Goal: Information Seeking & Learning: Learn about a topic

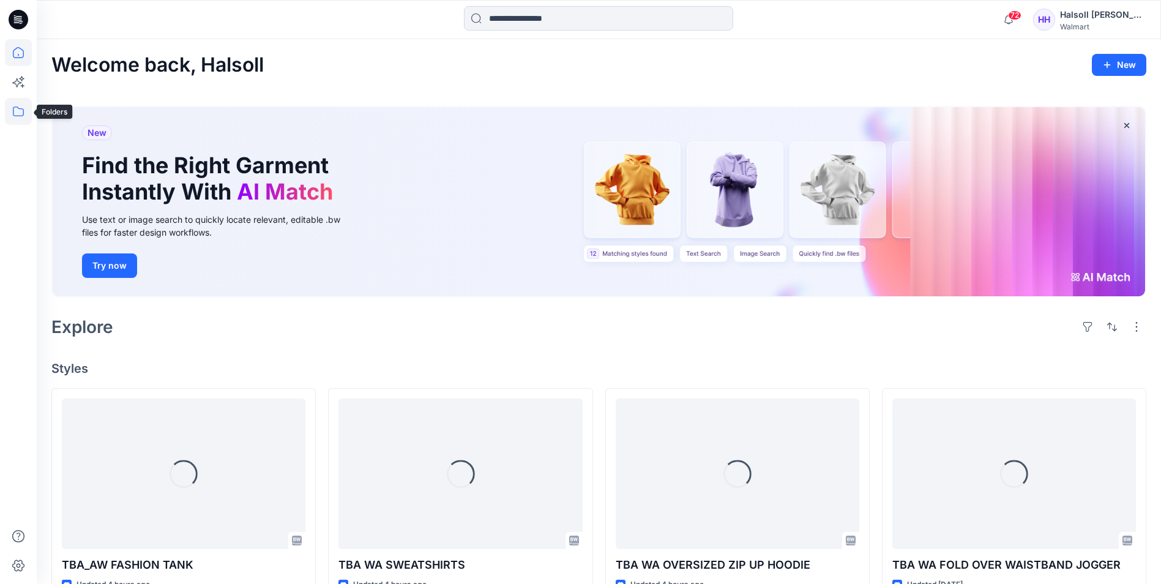
click at [29, 114] on icon at bounding box center [18, 111] width 27 height 27
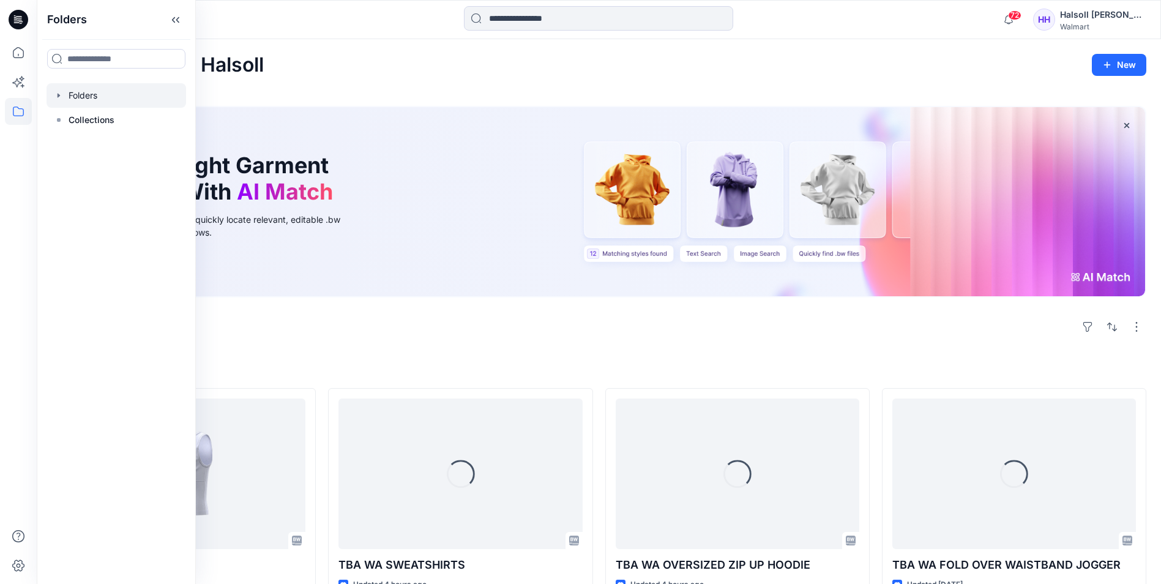
click at [107, 99] on div at bounding box center [117, 95] width 140 height 24
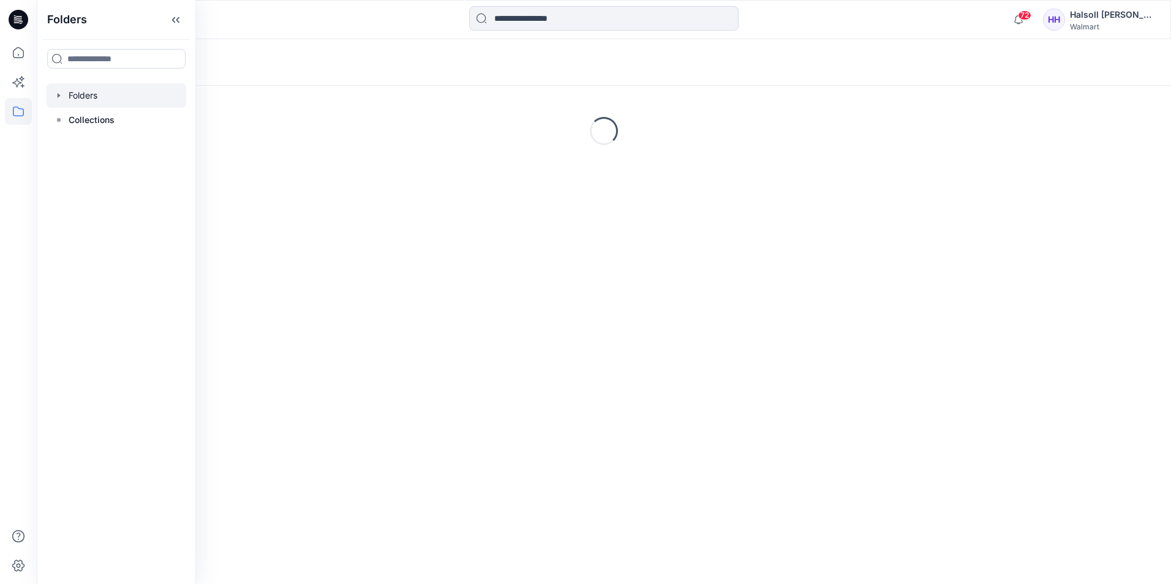
click at [557, 258] on div "Folders Loading..." at bounding box center [604, 311] width 1134 height 545
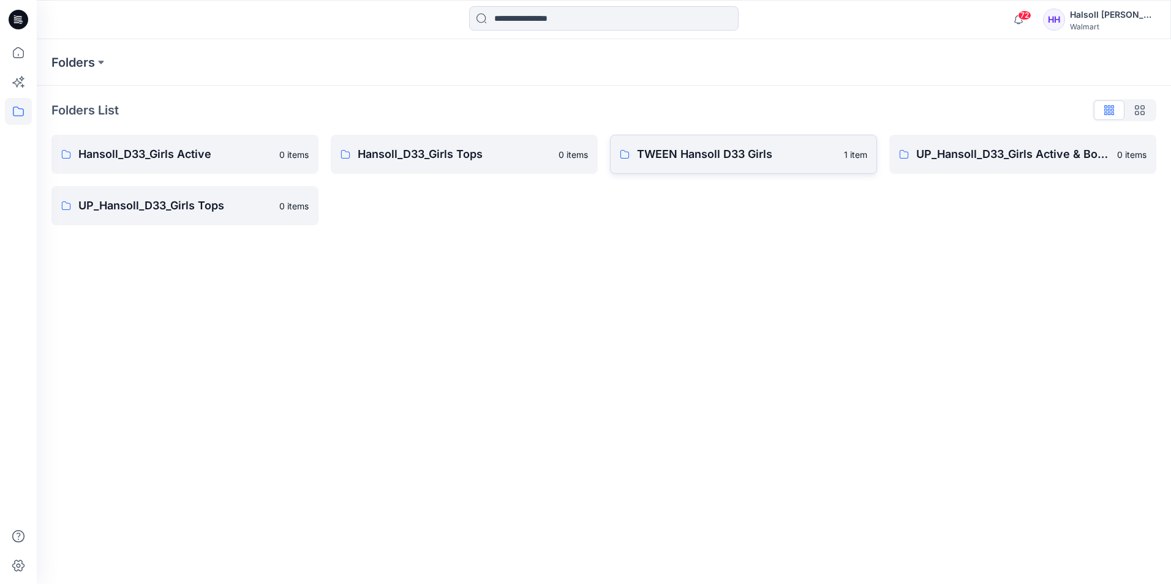
click at [700, 165] on link "TWEEN Hansoll D33 Girls 1 item" at bounding box center [743, 154] width 267 height 39
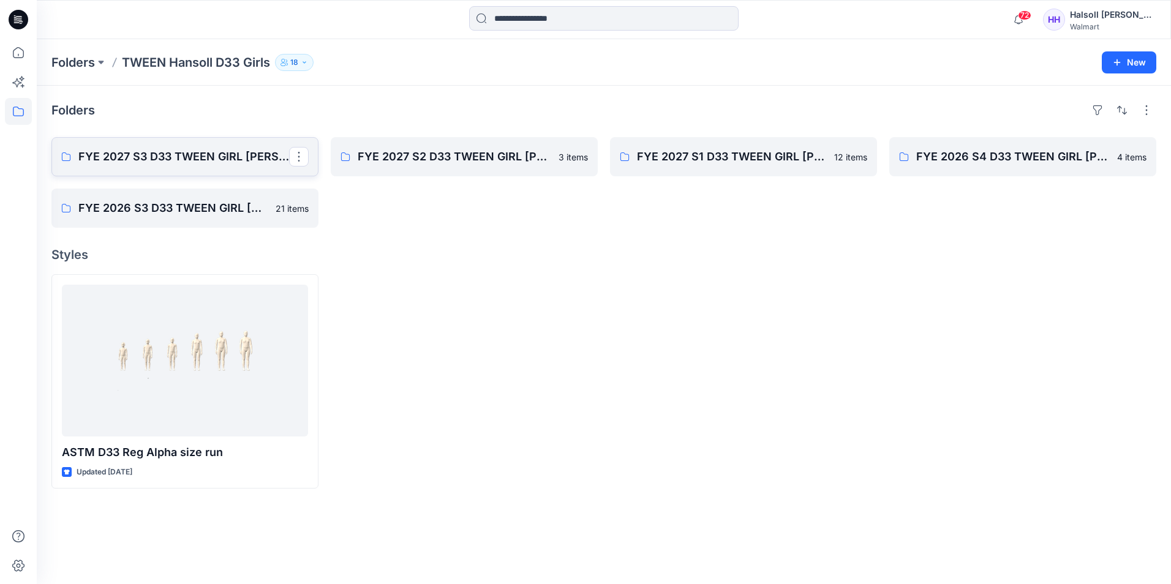
click at [189, 170] on link "FYE 2027 S3 D33 TWEEN GIRL [PERSON_NAME]" at bounding box center [184, 156] width 267 height 39
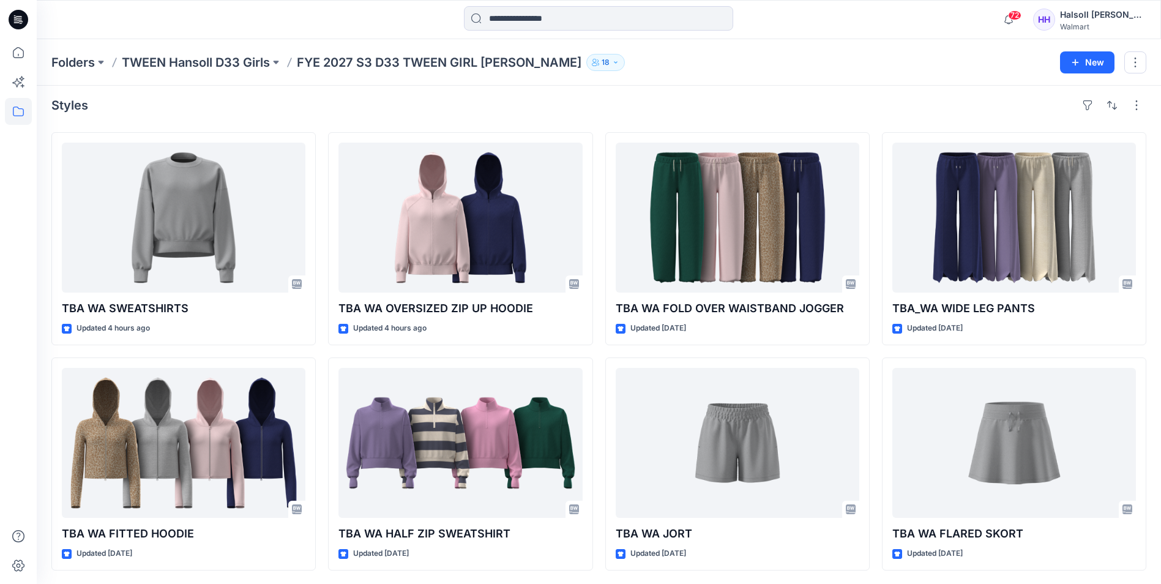
scroll to position [6, 0]
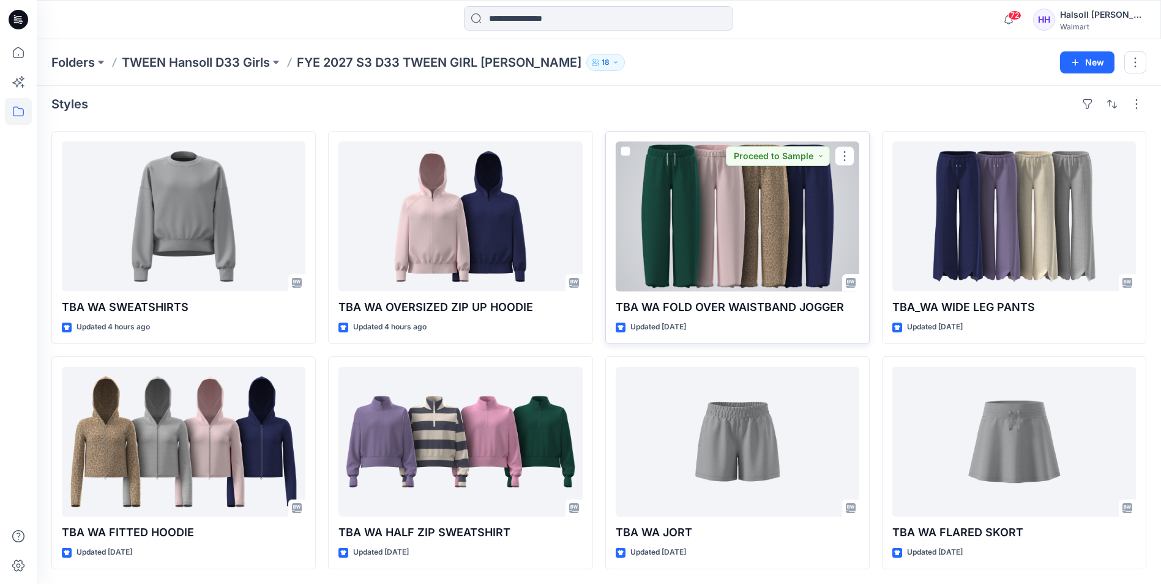
click at [743, 276] on div at bounding box center [738, 216] width 244 height 150
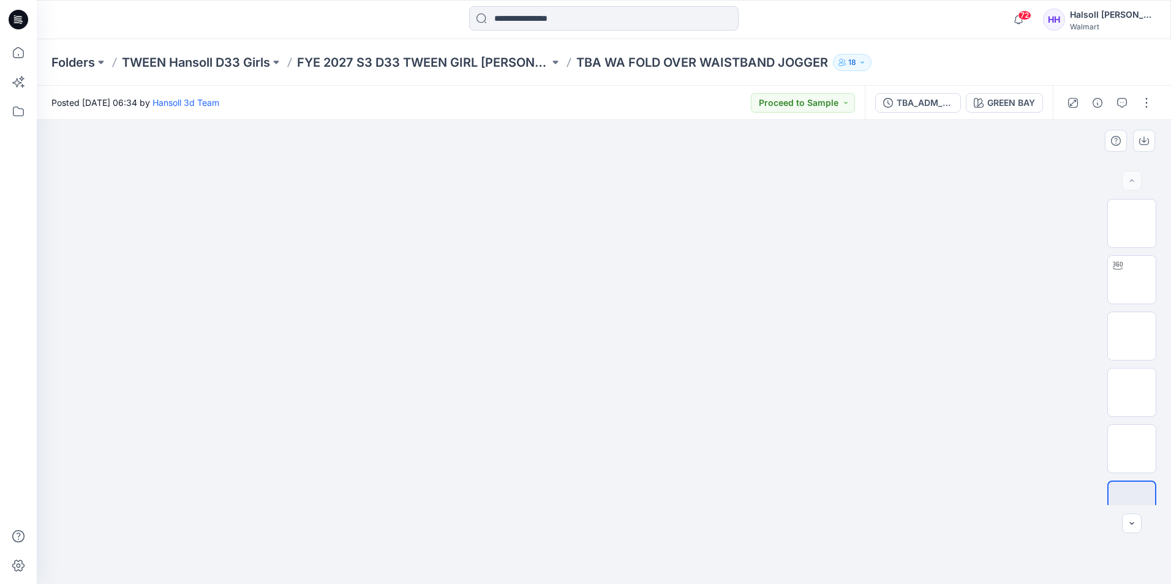
click at [1059, 364] on div at bounding box center [604, 352] width 1134 height 464
click at [445, 54] on p "FYE 2027 S3 D33 TWEEN GIRL [PERSON_NAME]" at bounding box center [423, 62] width 252 height 17
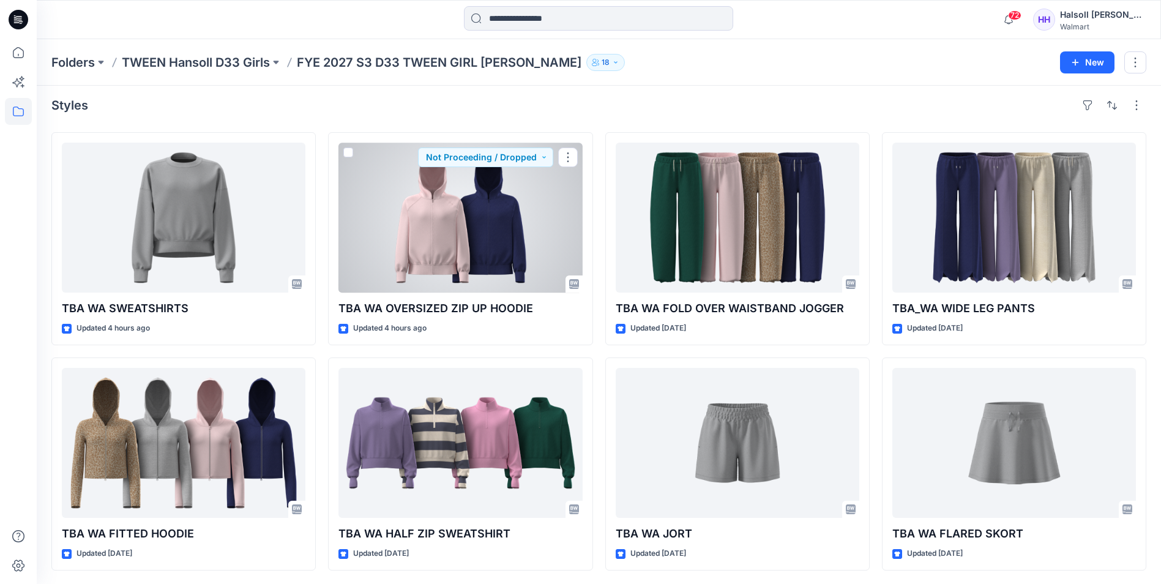
scroll to position [6, 0]
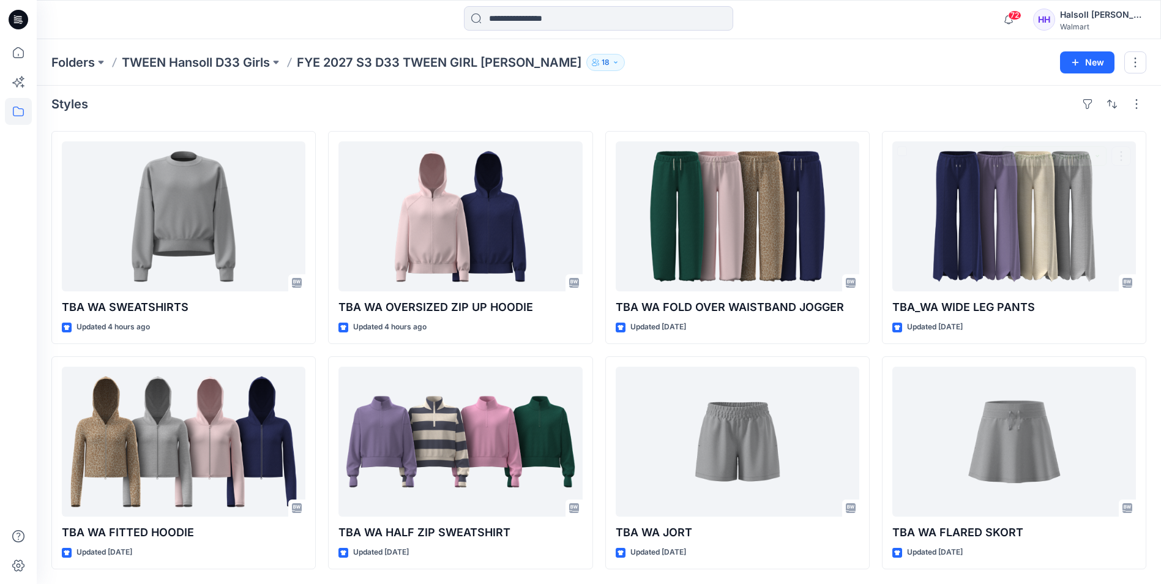
click at [1149, 329] on div "Styles TBA WA SWEATSHIRTS Updated 4 hours ago TBA [GEOGRAPHIC_DATA] FITTED HOOD…" at bounding box center [599, 332] width 1125 height 504
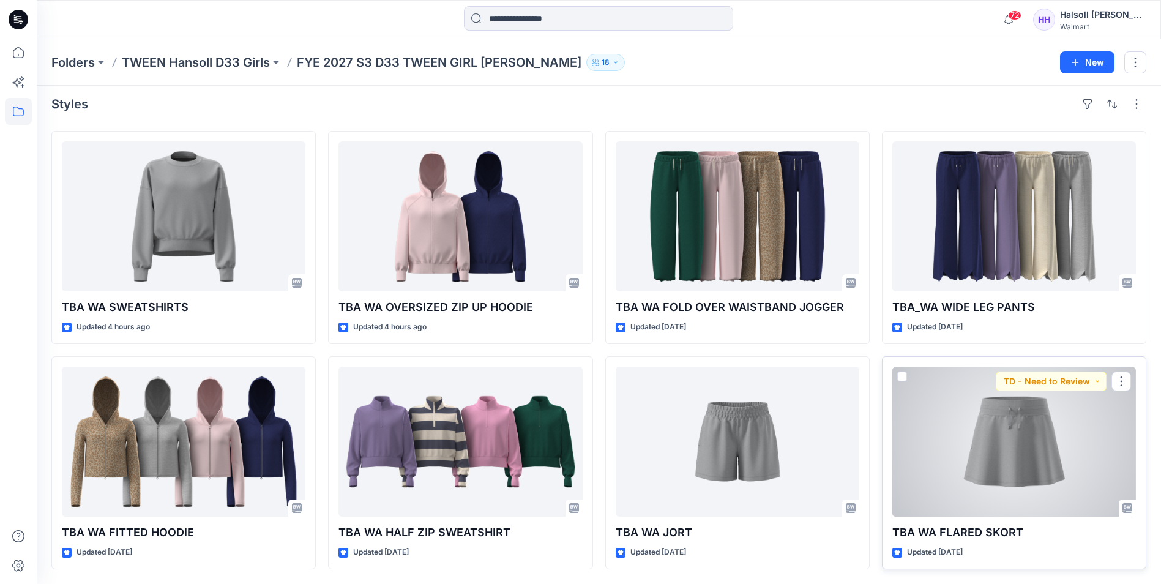
click at [1035, 466] on div at bounding box center [1015, 442] width 244 height 150
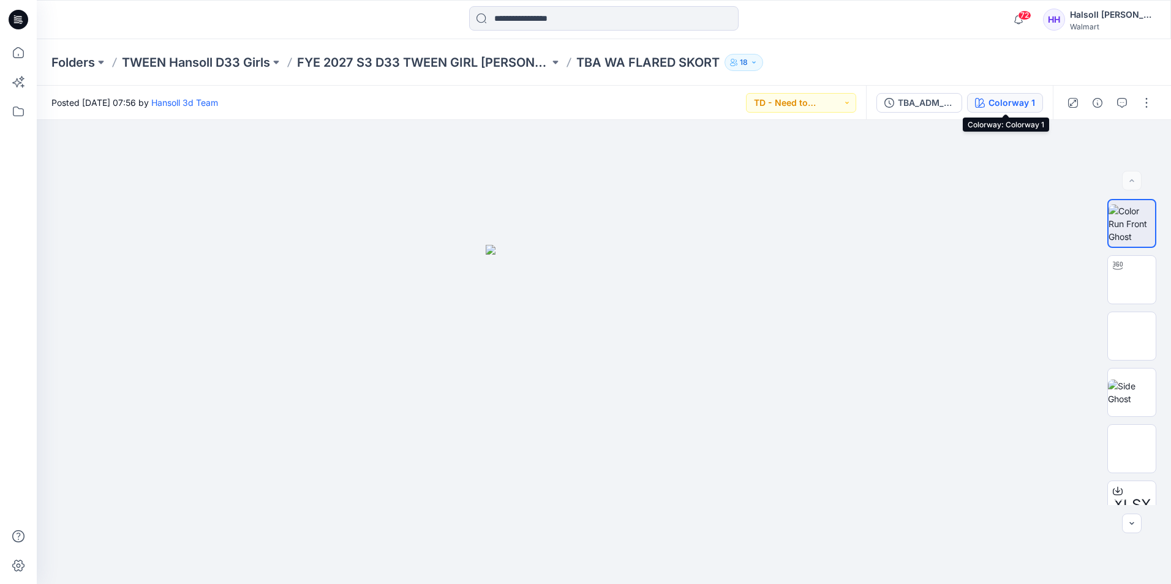
click at [987, 98] on button "Colorway 1" at bounding box center [1005, 103] width 76 height 20
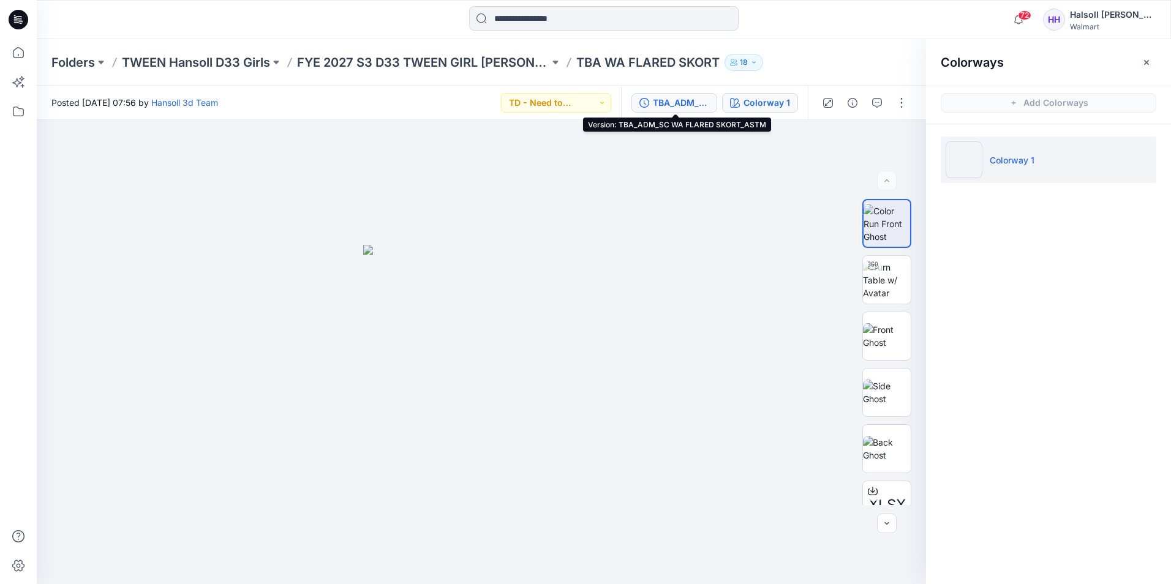
click at [698, 100] on div "TBA_ADM_SC WA FLARED SKORT_ASTM" at bounding box center [681, 102] width 56 height 13
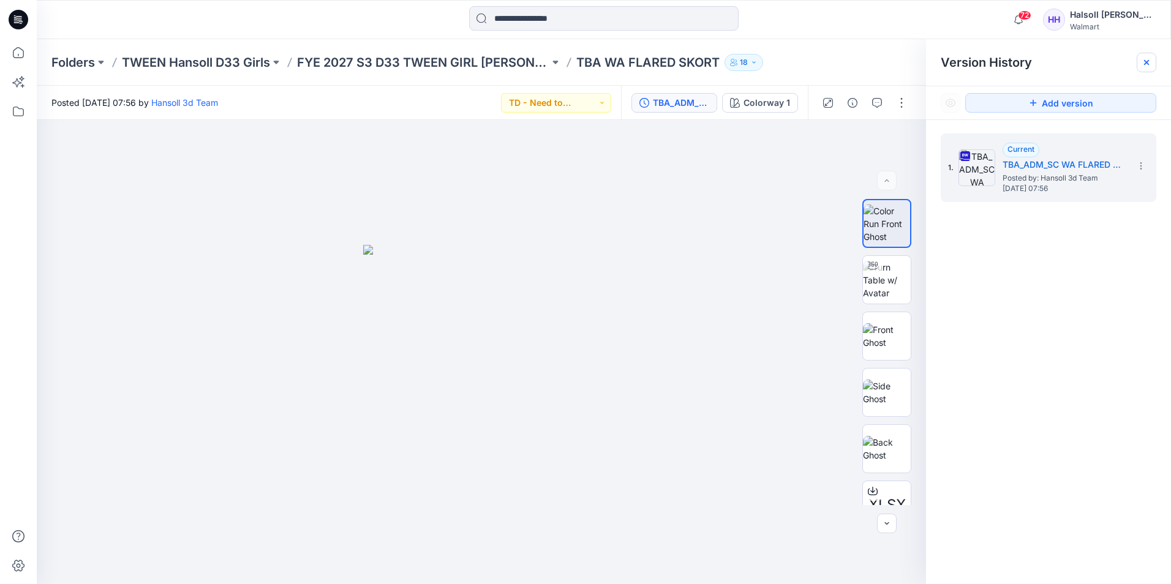
click at [1150, 54] on div at bounding box center [1146, 63] width 20 height 20
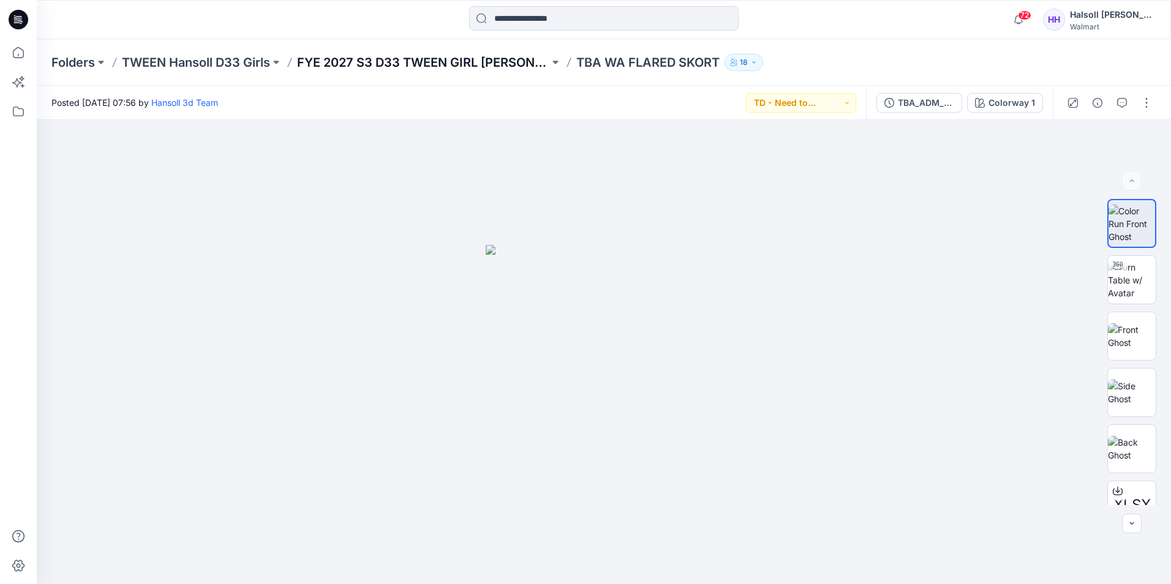
click at [485, 63] on p "FYE 2027 S3 D33 TWEEN GIRL [PERSON_NAME]" at bounding box center [423, 62] width 252 height 17
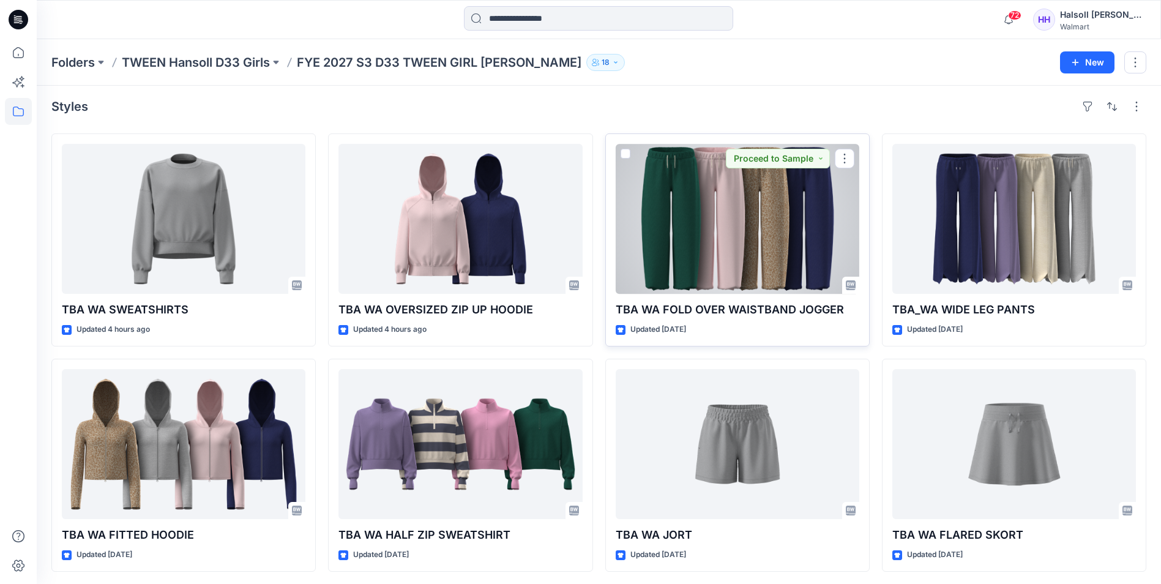
scroll to position [6, 0]
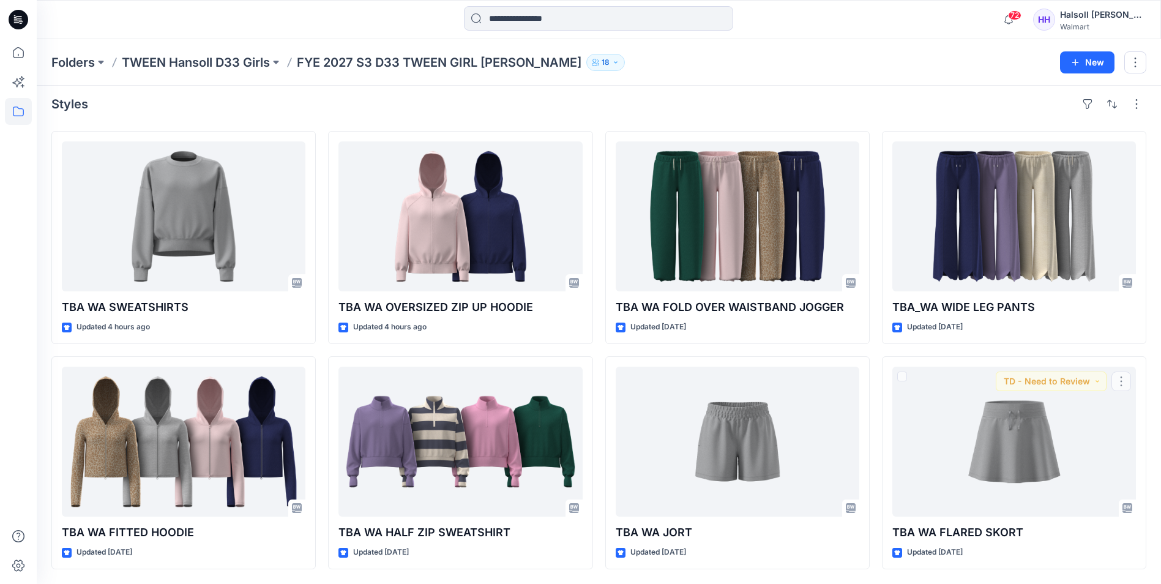
click at [1154, 570] on div "Styles TBA WA SWEATSHIRTS Updated 4 hours ago TBA WA FITTED HOODIE Updated [DAT…" at bounding box center [599, 332] width 1125 height 504
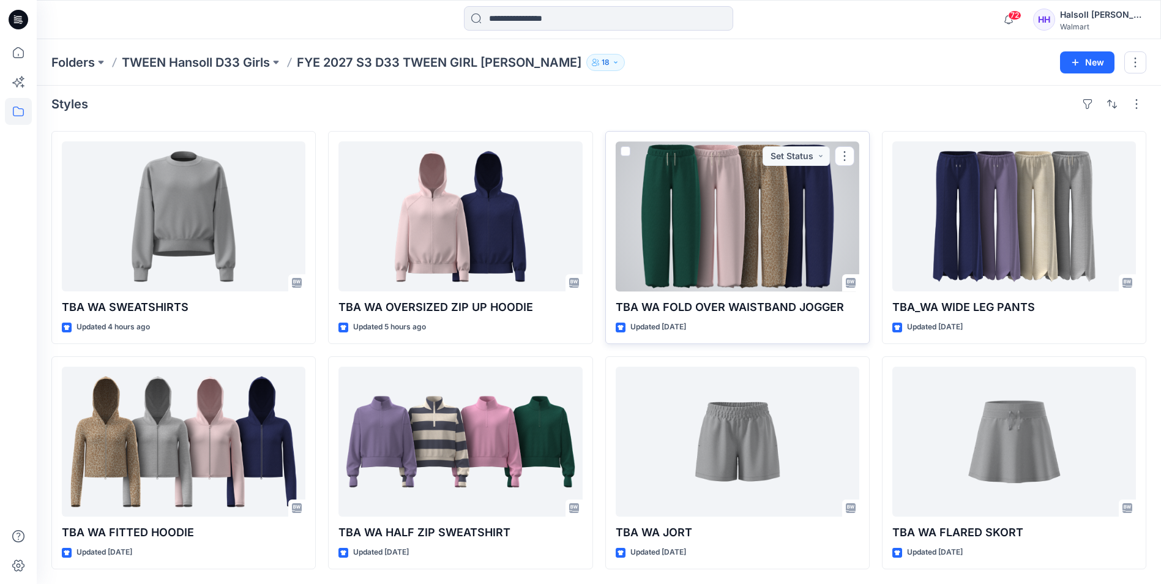
click at [654, 175] on div at bounding box center [738, 216] width 244 height 150
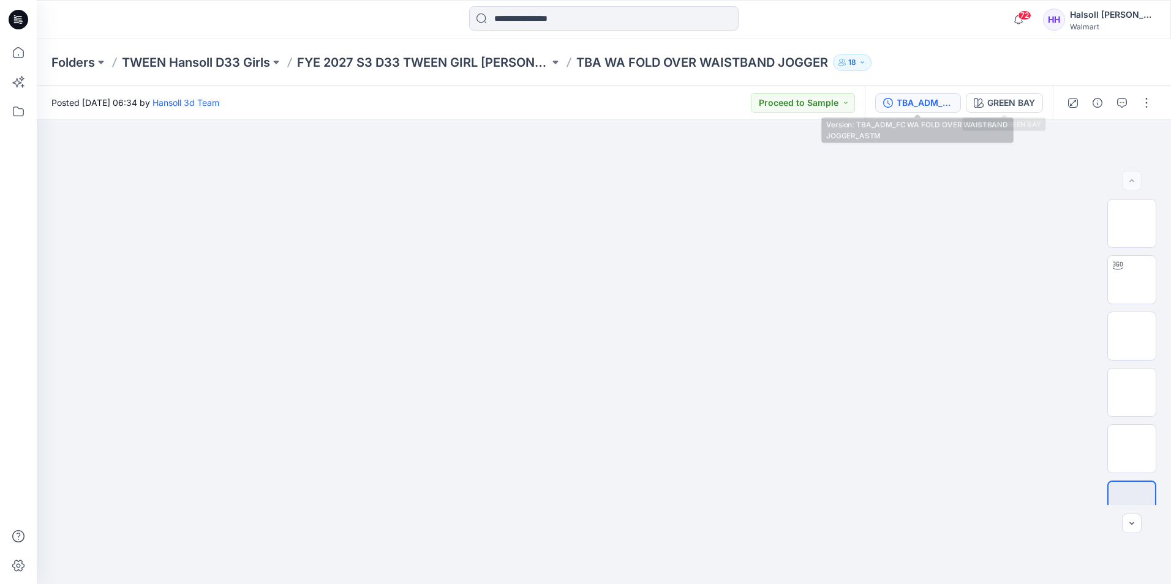
click at [905, 103] on div "TBA_ADM_FC WA FOLD OVER WAISTBAND JOGGER_ASTM" at bounding box center [924, 102] width 56 height 13
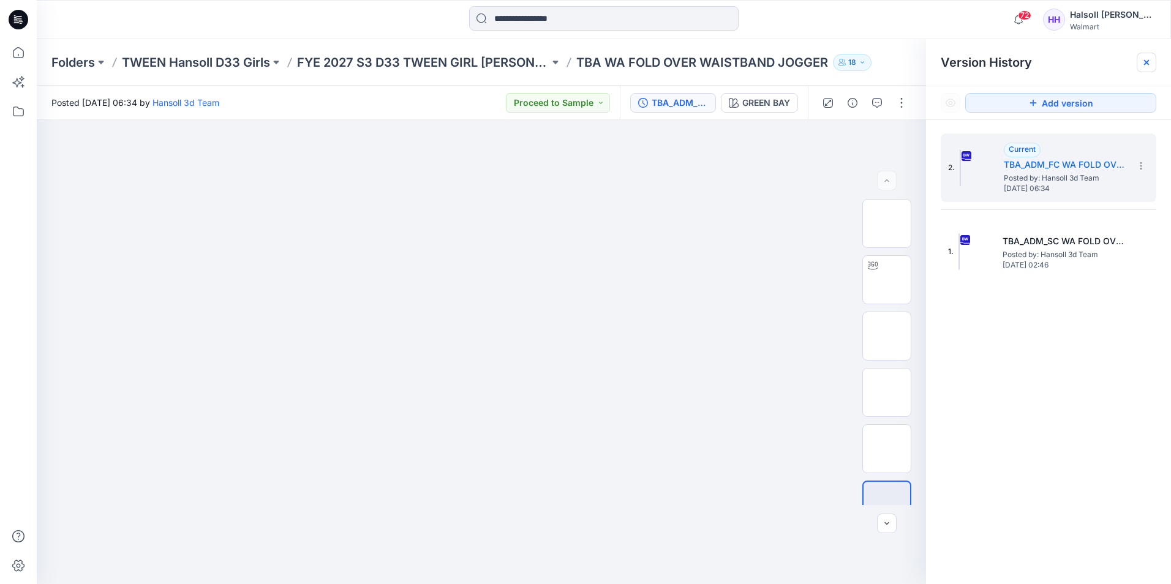
click at [1142, 64] on icon at bounding box center [1146, 63] width 10 height 10
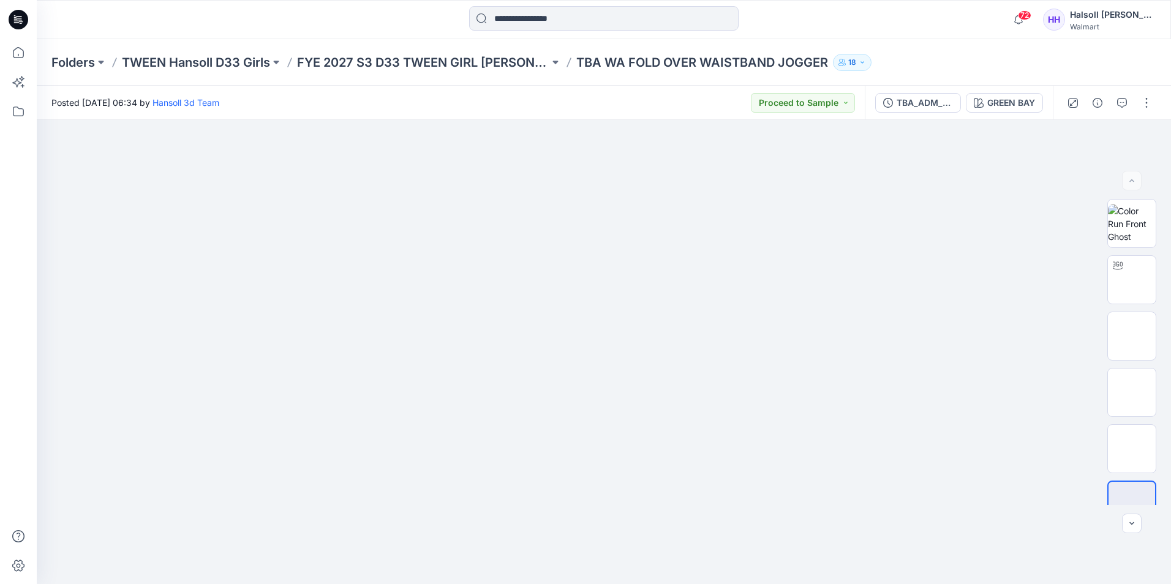
click at [427, 52] on div "Folders TWEEN Hansoll D33 Girls FYE 2027 S3 D33 TWEEN GIRL HANSOLL TBA WA FOLD …" at bounding box center [604, 62] width 1134 height 47
click at [432, 62] on p "FYE 2027 S3 D33 TWEEN GIRL [PERSON_NAME]" at bounding box center [423, 62] width 252 height 17
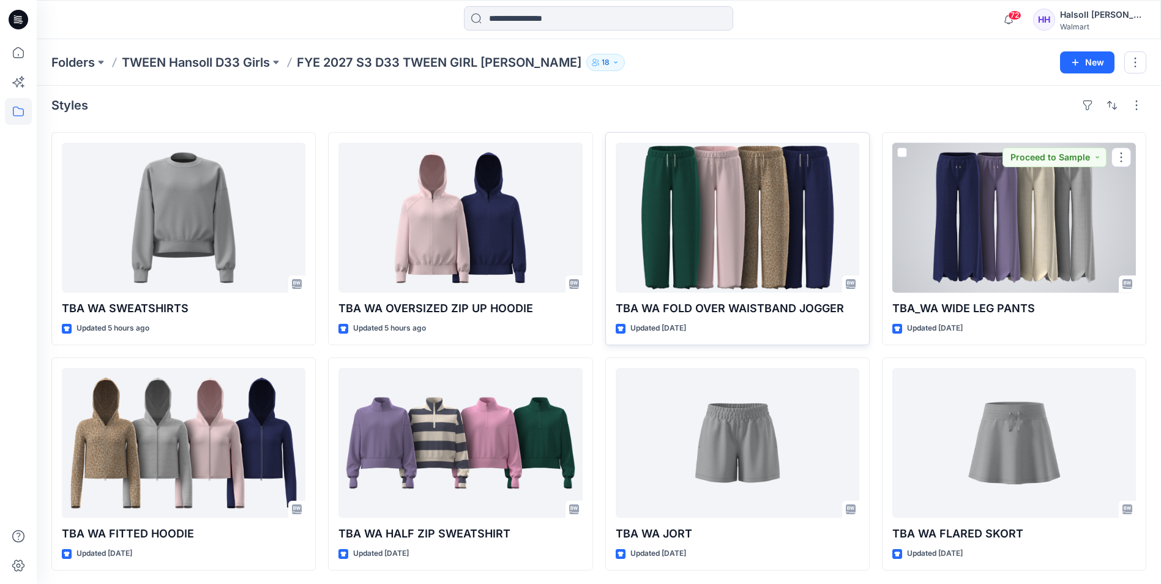
scroll to position [6, 0]
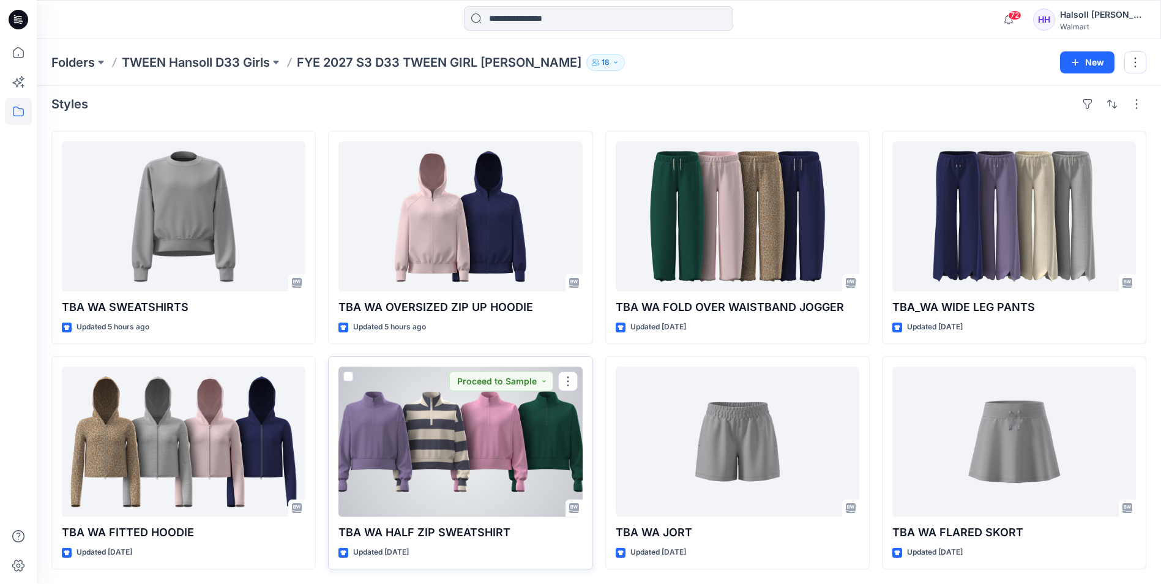
click at [405, 451] on div at bounding box center [461, 442] width 244 height 150
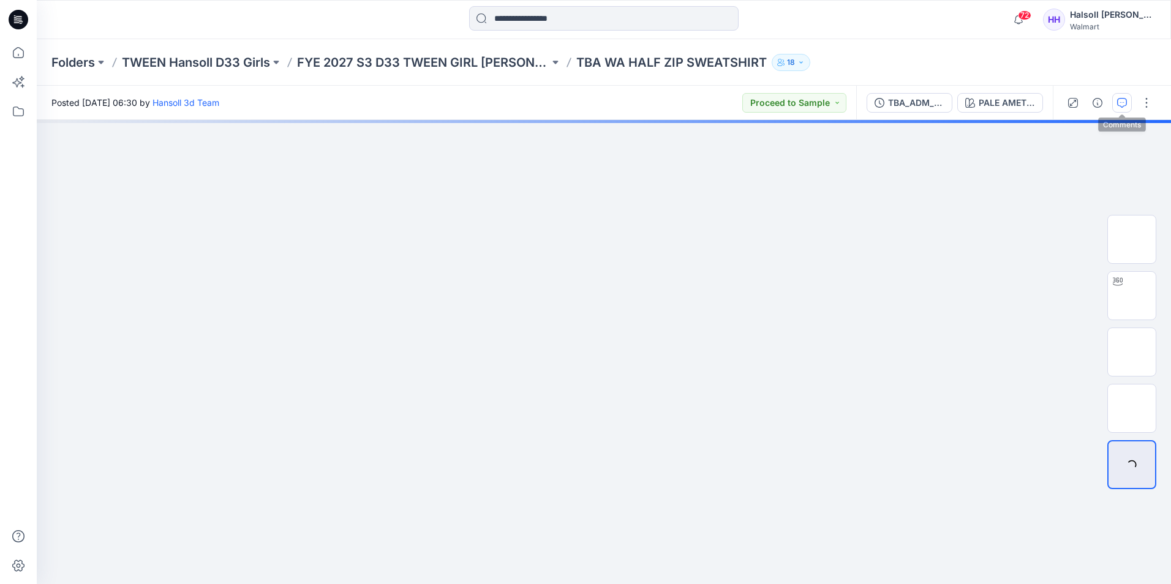
click at [1120, 105] on icon "button" at bounding box center [1122, 103] width 10 height 10
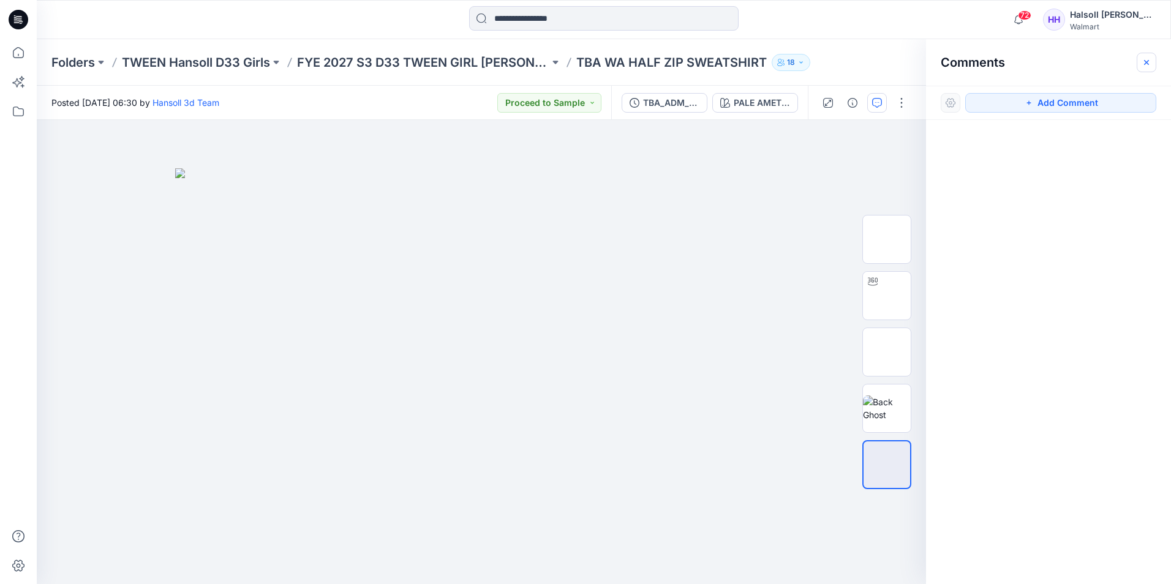
click at [1147, 56] on button "button" at bounding box center [1146, 63] width 20 height 20
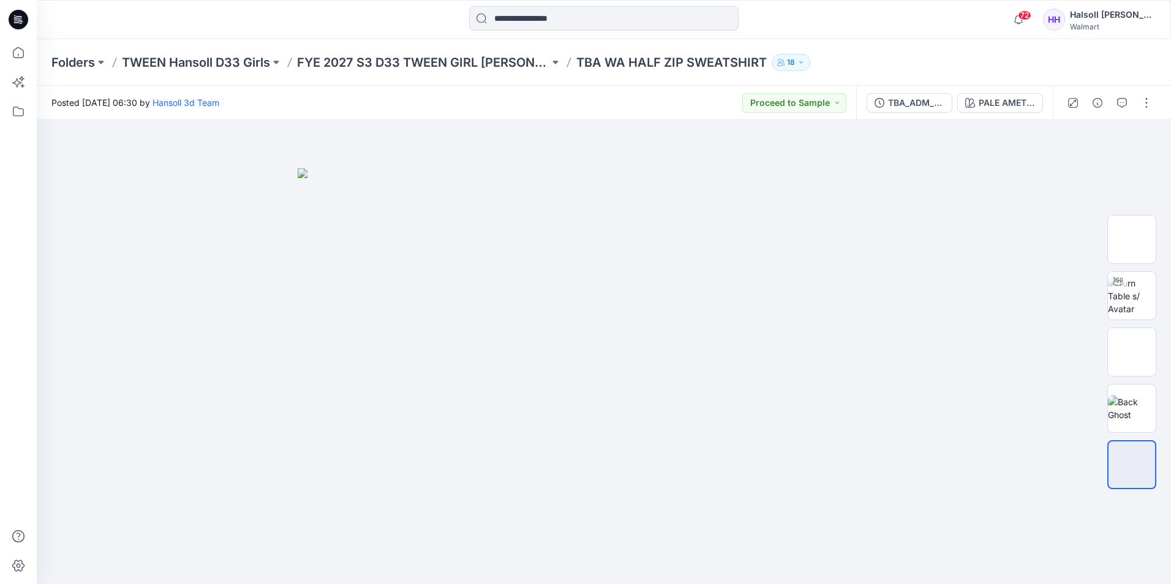
click at [474, 73] on div "Folders TWEEN Hansoll D33 Girls FYE 2027 S3 D33 TWEEN GIRL HANSOLL TBA WA HALF …" at bounding box center [604, 62] width 1134 height 47
click at [476, 67] on p "FYE 2027 S3 D33 TWEEN GIRL [PERSON_NAME]" at bounding box center [423, 62] width 252 height 17
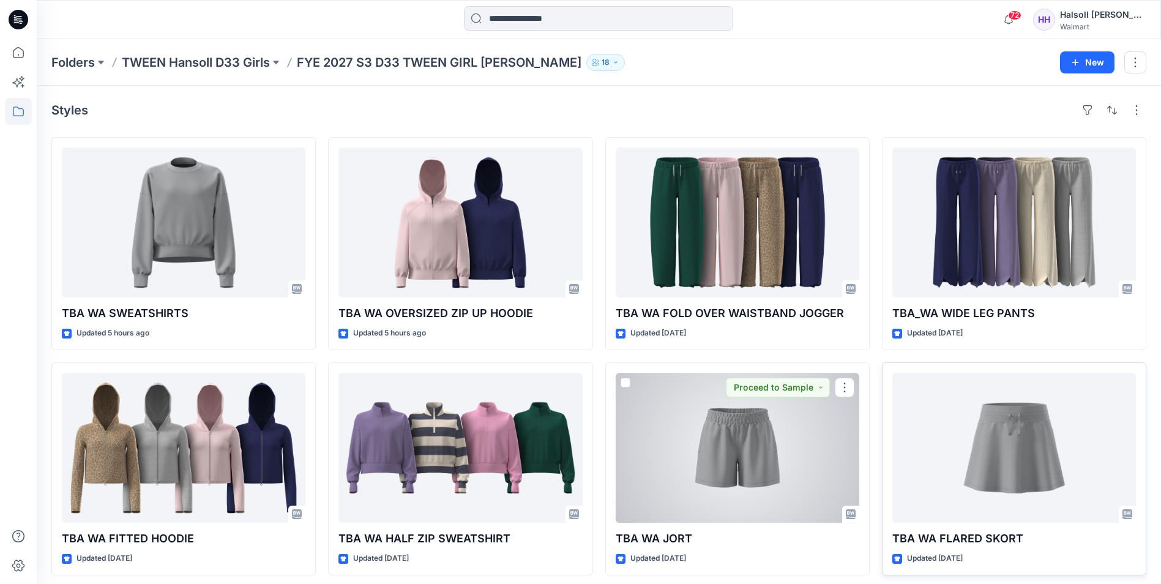
click at [948, 444] on div at bounding box center [1015, 448] width 244 height 150
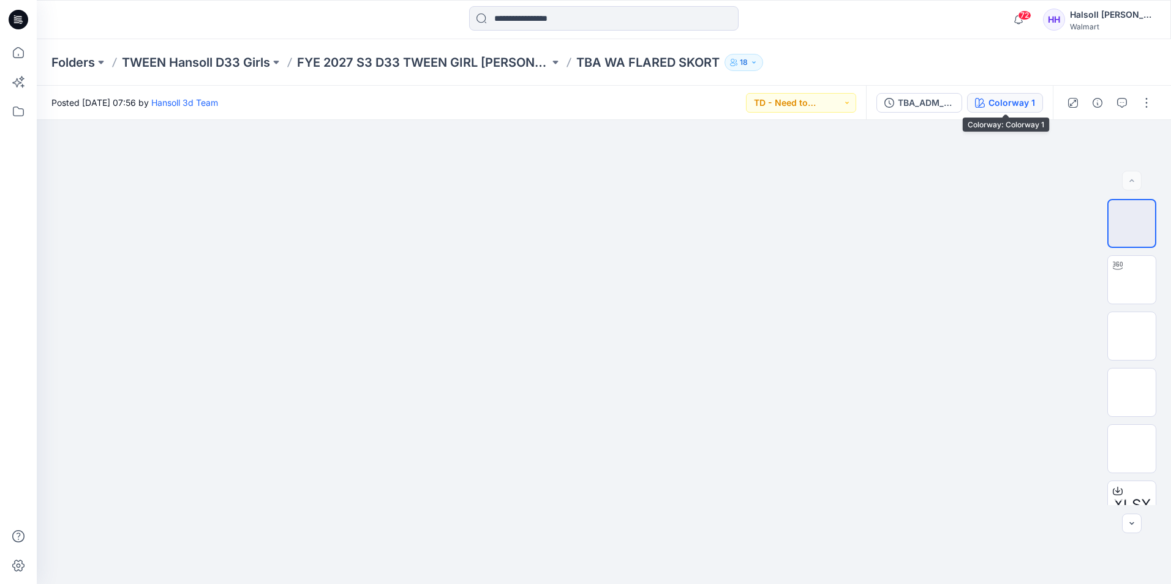
click at [989, 99] on button "Colorway 1" at bounding box center [1005, 103] width 76 height 20
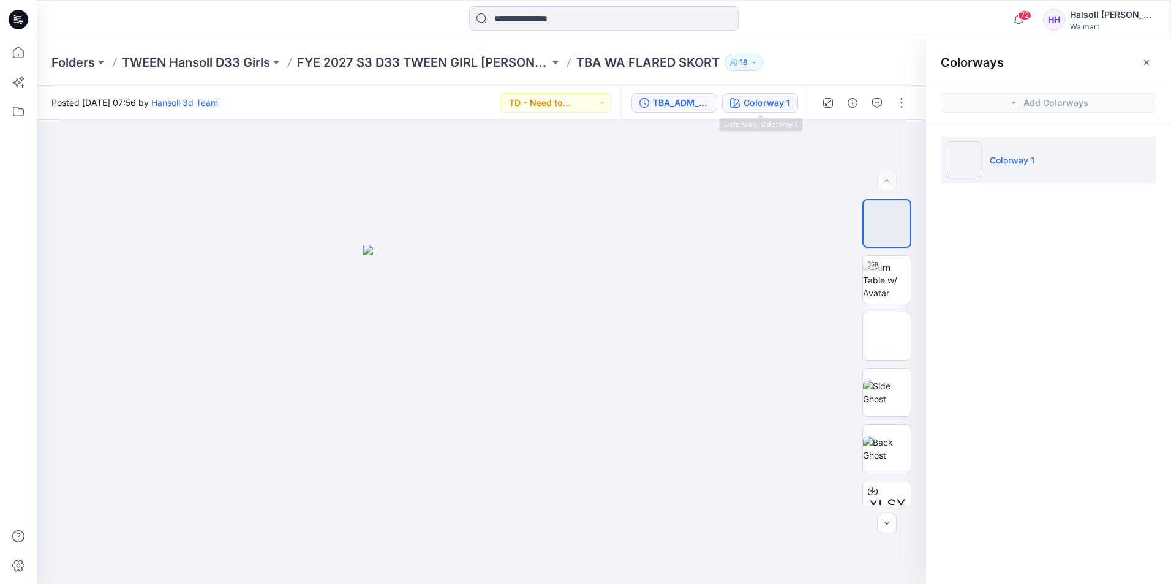
click at [699, 105] on div "TBA_ADM_SC WA FLARED SKORT_ASTM" at bounding box center [681, 102] width 56 height 13
